Goal: Find specific page/section: Find specific page/section

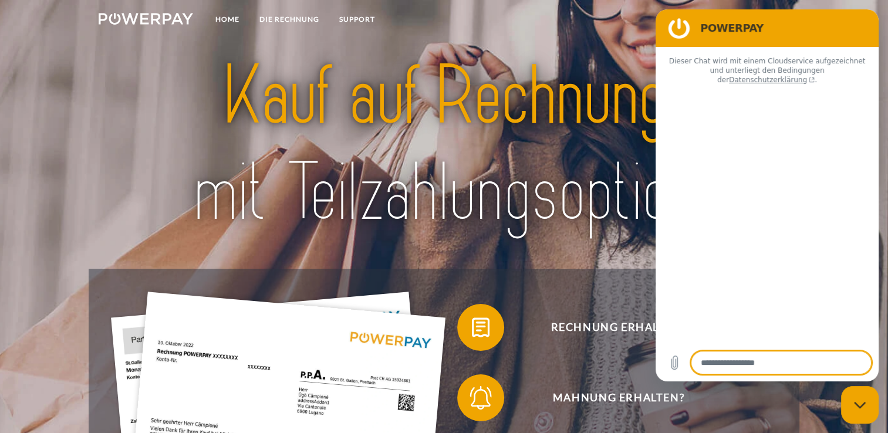
type textarea "*"
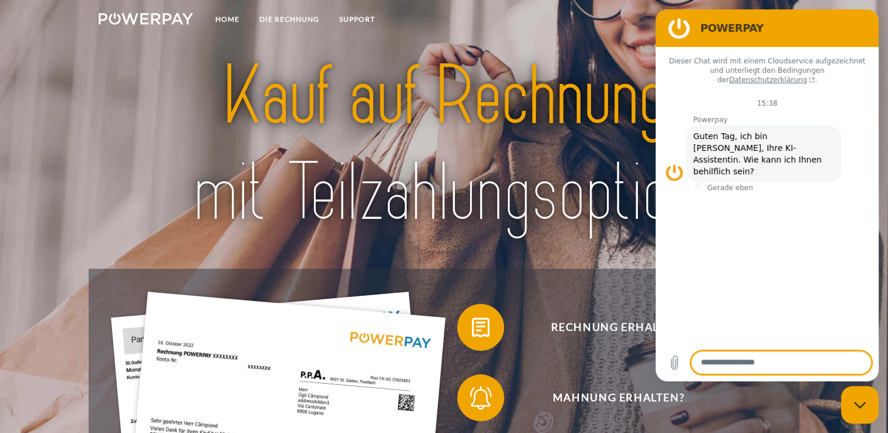
click at [618, 227] on img at bounding box center [444, 144] width 623 height 203
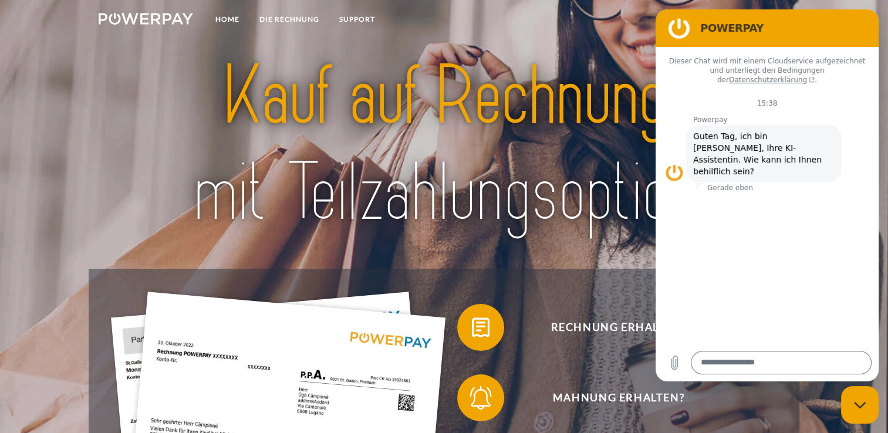
click at [857, 402] on icon "Messaging-Fenster schließen" at bounding box center [860, 406] width 12 height 8
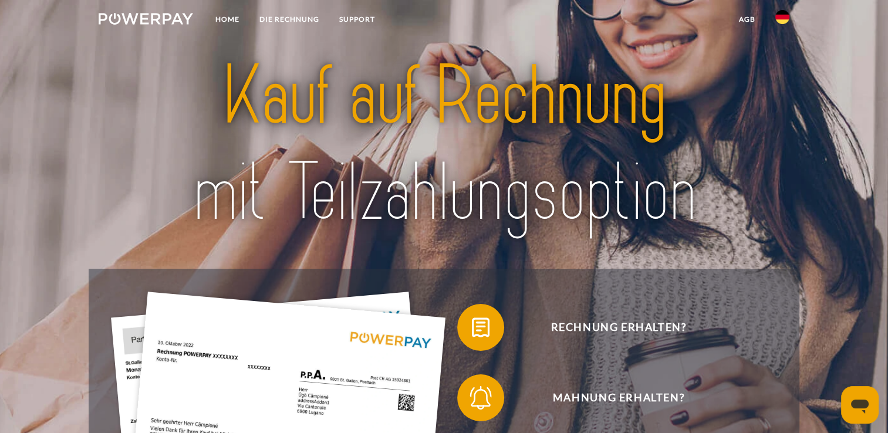
click at [774, 19] on link at bounding box center [783, 20] width 34 height 23
click at [783, 56] on img at bounding box center [783, 55] width 14 height 14
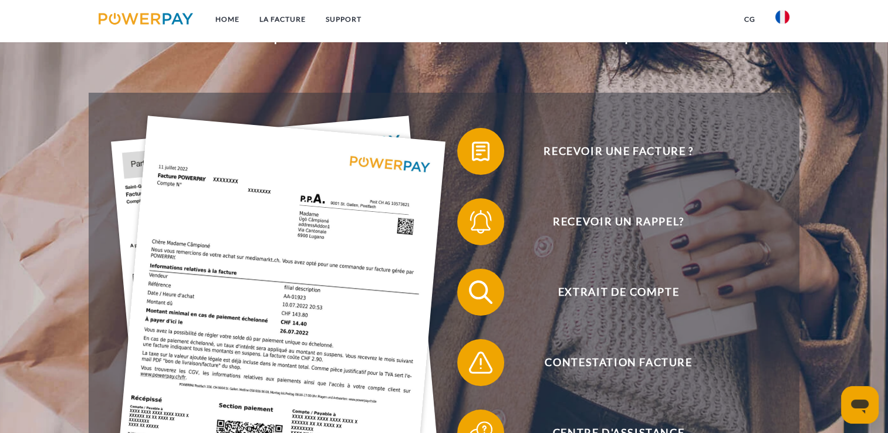
scroll to position [235, 0]
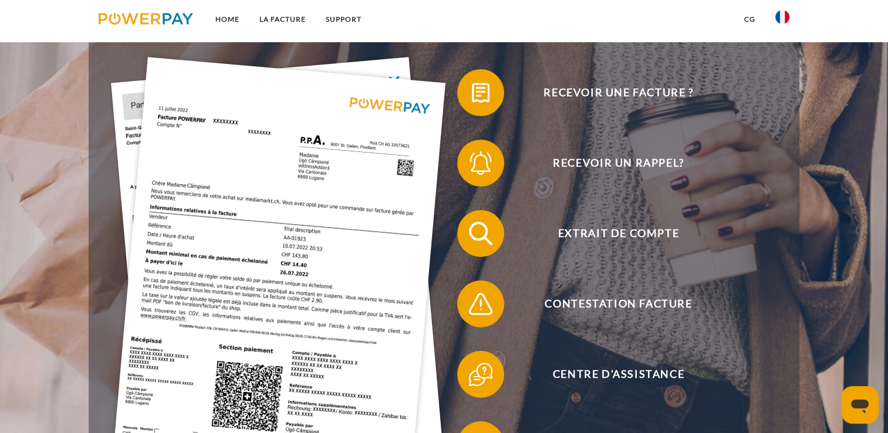
click at [671, 159] on span "Recevoir un rappel?" at bounding box center [619, 163] width 288 height 47
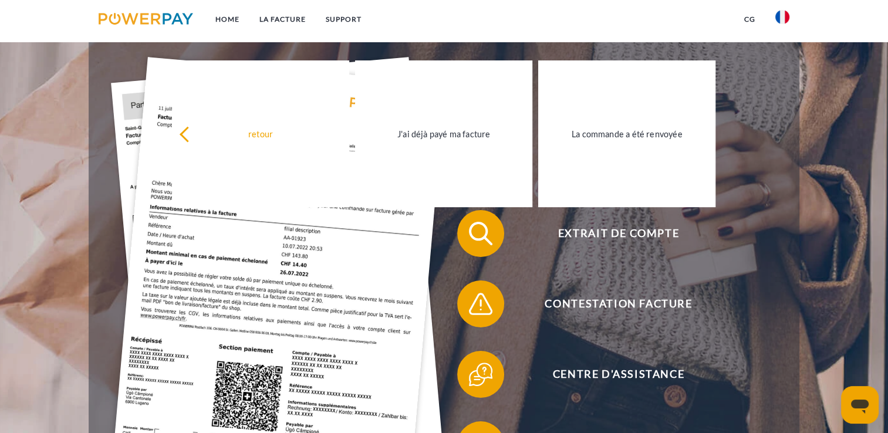
click at [454, 161] on link "J'ai déjà payé ma facture" at bounding box center [443, 133] width 177 height 147
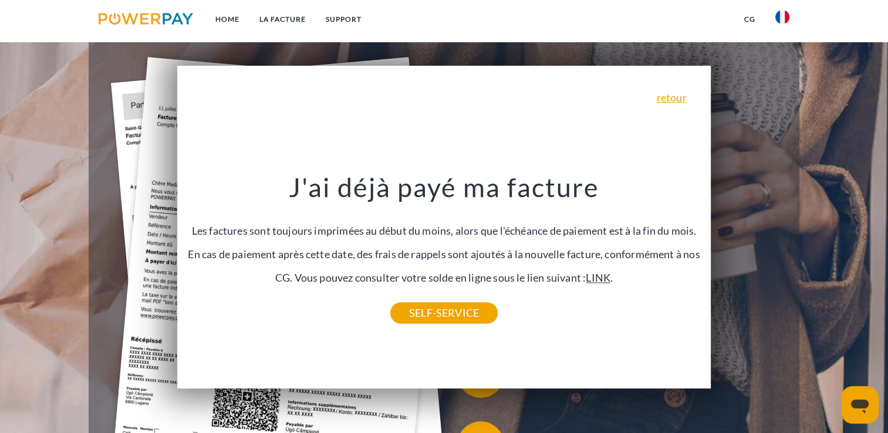
click at [608, 284] on link "LINK" at bounding box center [598, 277] width 25 height 13
